Goal: Find specific page/section: Find specific page/section

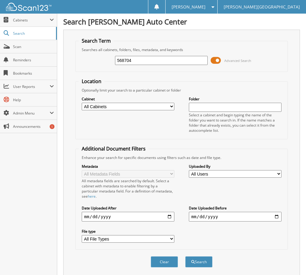
type input "568704"
click at [185, 256] on button "Search" at bounding box center [198, 261] width 27 height 11
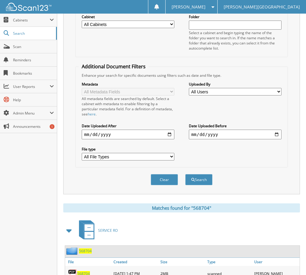
scroll to position [120, 0]
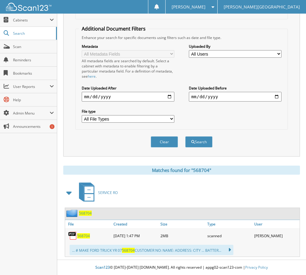
click at [85, 237] on span "568704" at bounding box center [83, 235] width 13 height 5
